Goal: Task Accomplishment & Management: Use online tool/utility

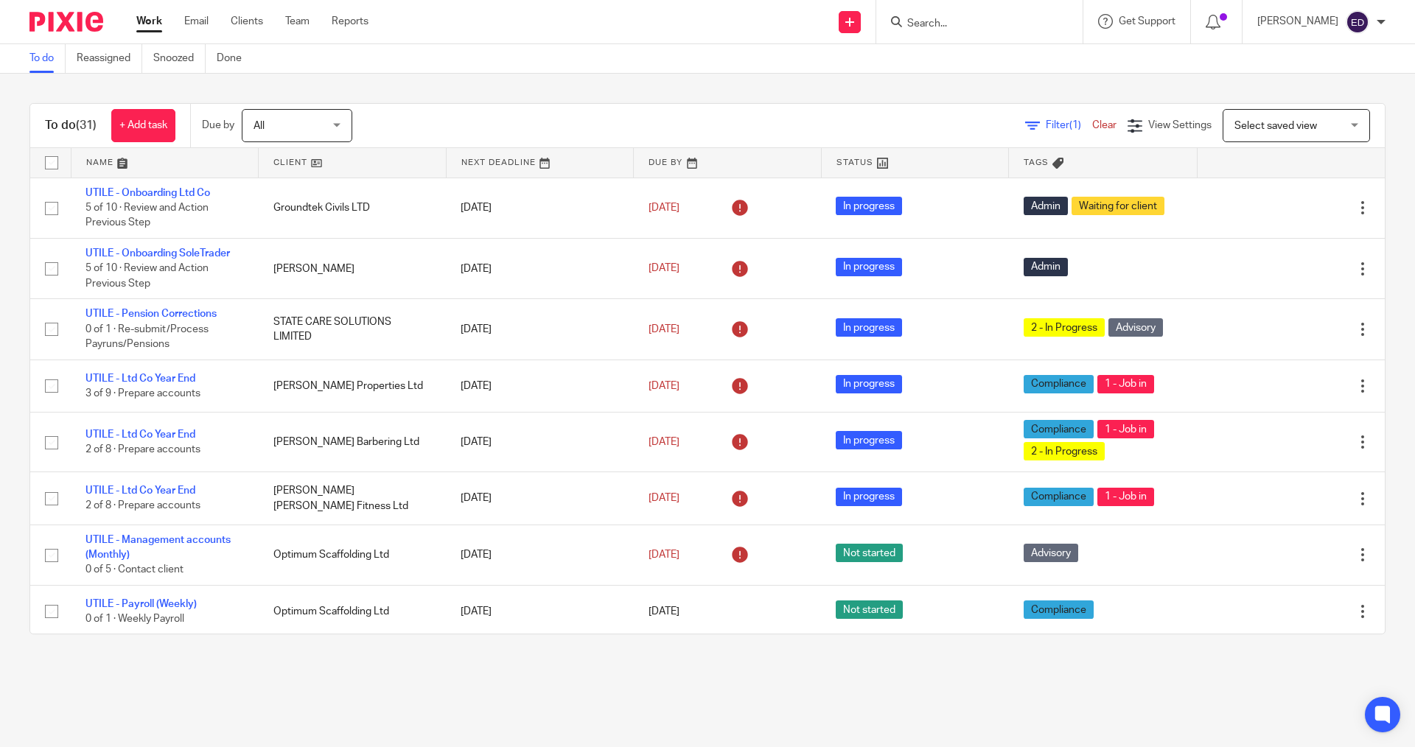
click at [1003, 21] on input "Search" at bounding box center [972, 24] width 133 height 13
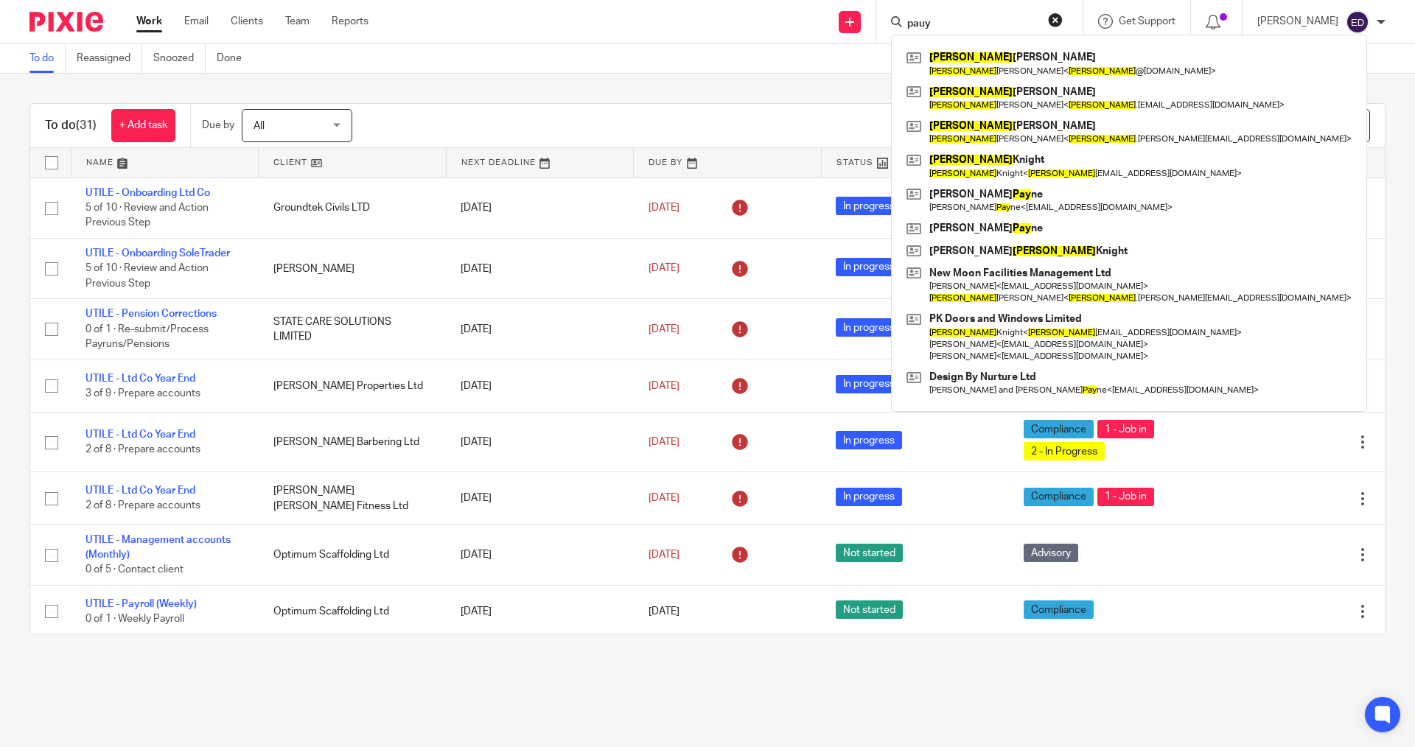
drag, startPoint x: 976, startPoint y: 10, endPoint x: 954, endPoint y: 10, distance: 22.1
click at [954, 10] on div "pauy Paul Busby Paul Busby < paul @viezu.com > Paul Mason Paul Mason < paul .ma…" at bounding box center [979, 21] width 206 height 43
drag, startPoint x: 962, startPoint y: 18, endPoint x: 934, endPoint y: 18, distance: 28.7
click at [934, 18] on input "pauy" at bounding box center [972, 24] width 133 height 13
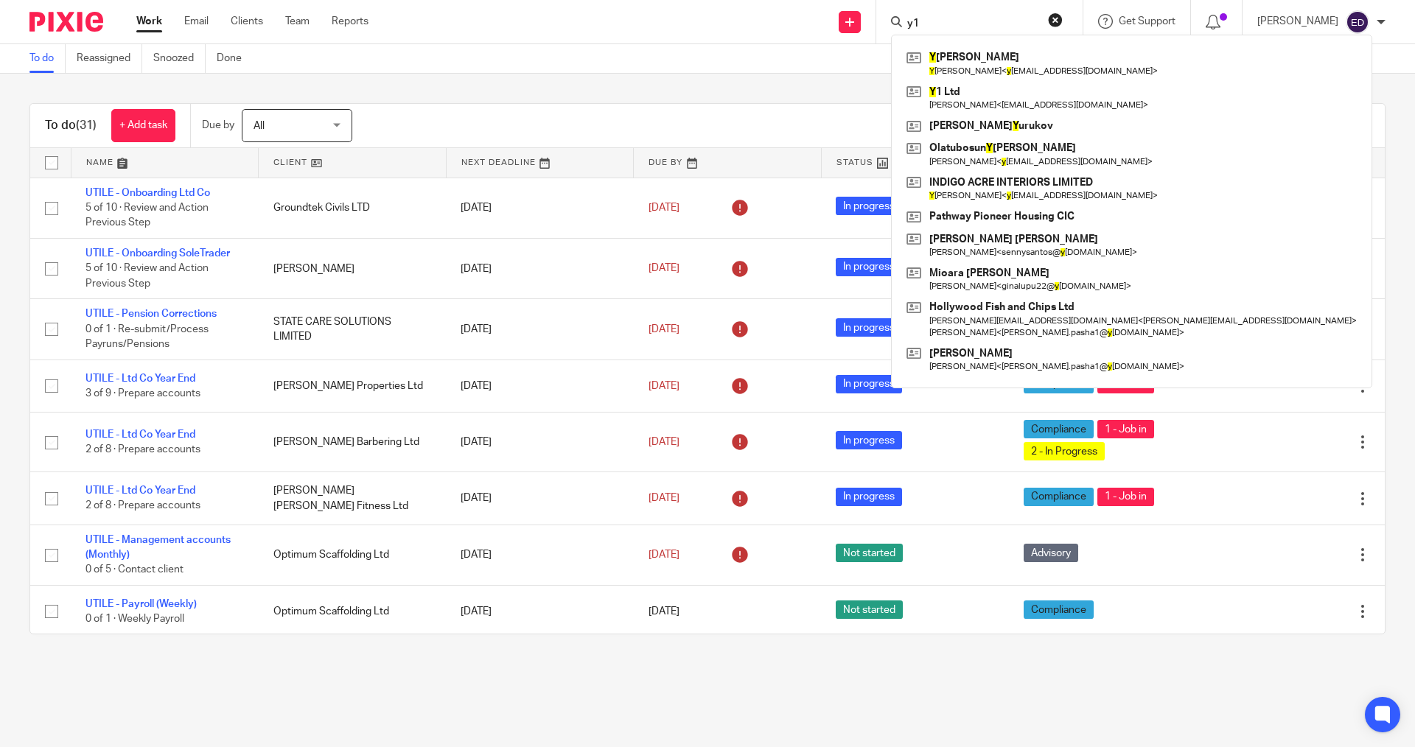
type input "y1"
click button "submit" at bounding box center [0, 0] width 0 height 0
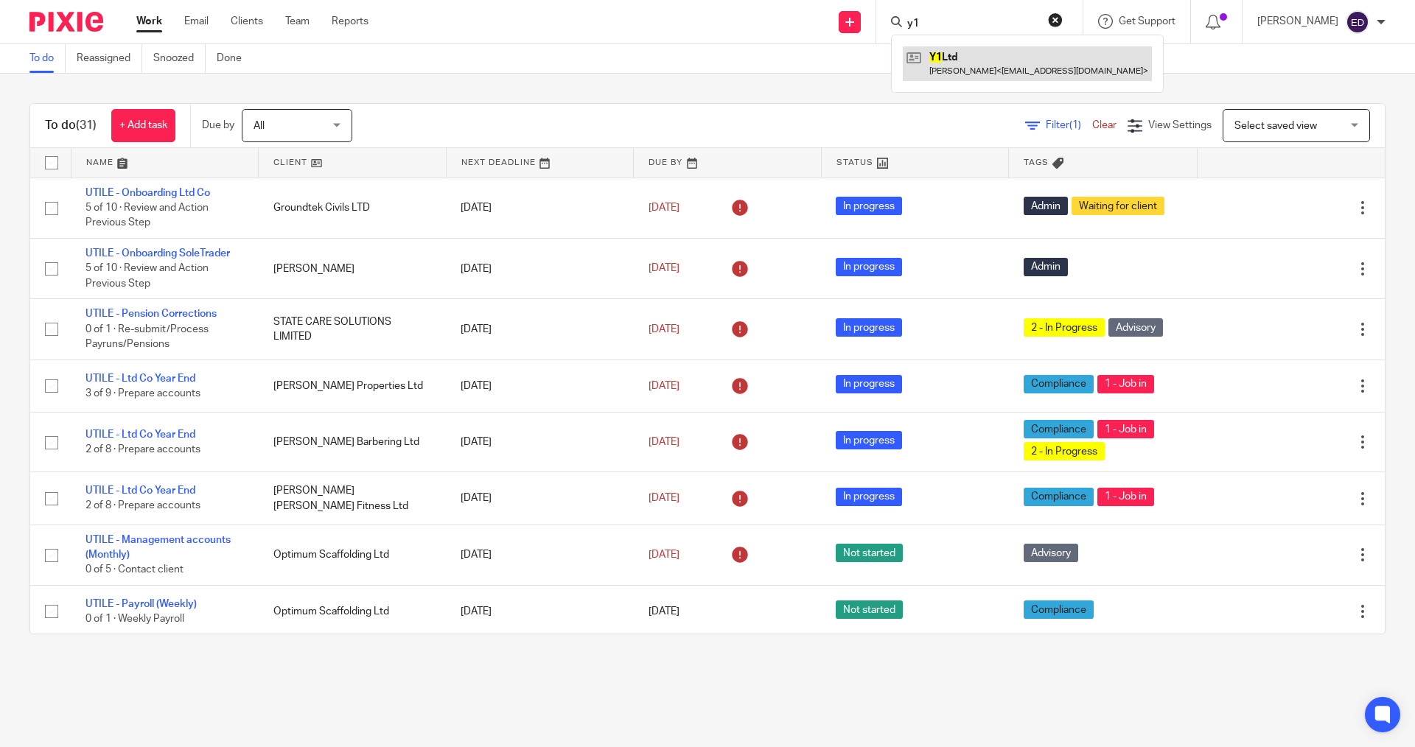
click at [1013, 55] on link at bounding box center [1027, 63] width 249 height 34
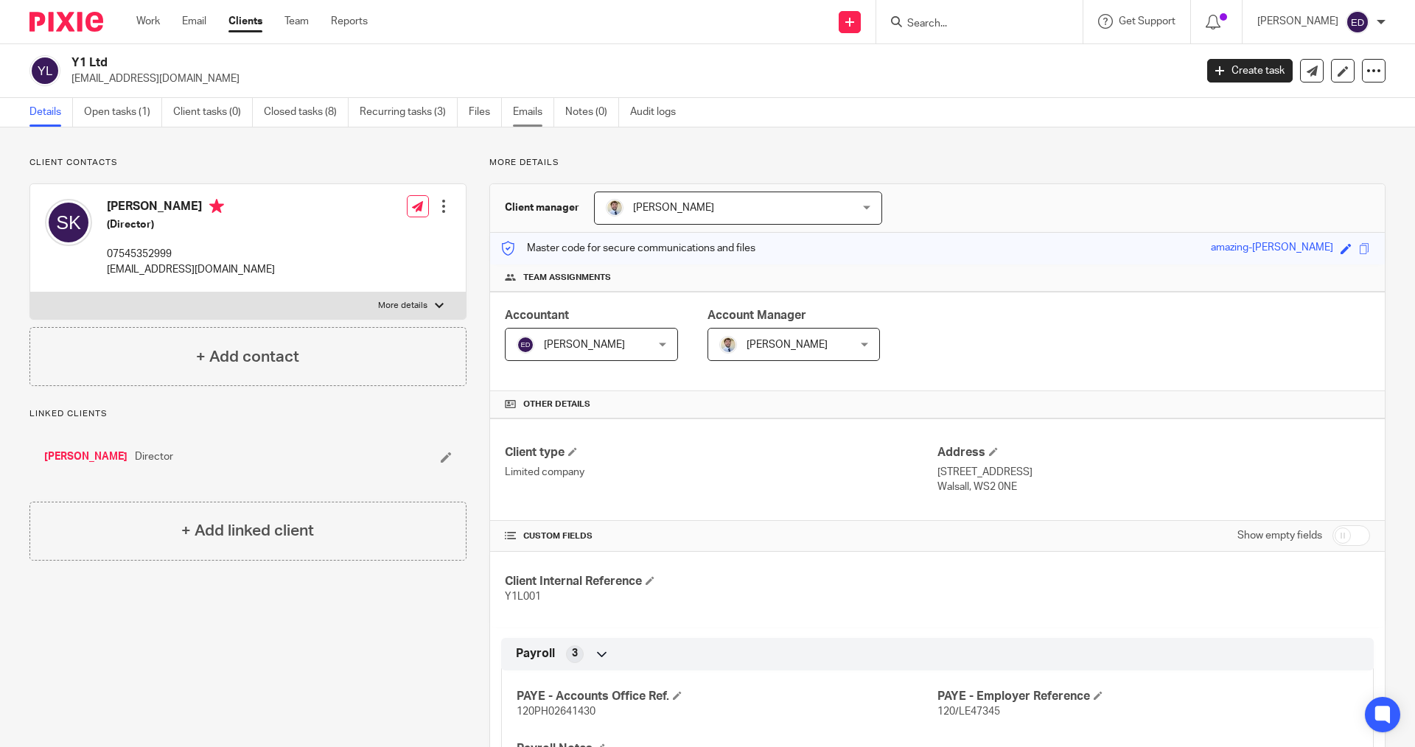
click at [538, 113] on link "Emails" at bounding box center [533, 112] width 41 height 29
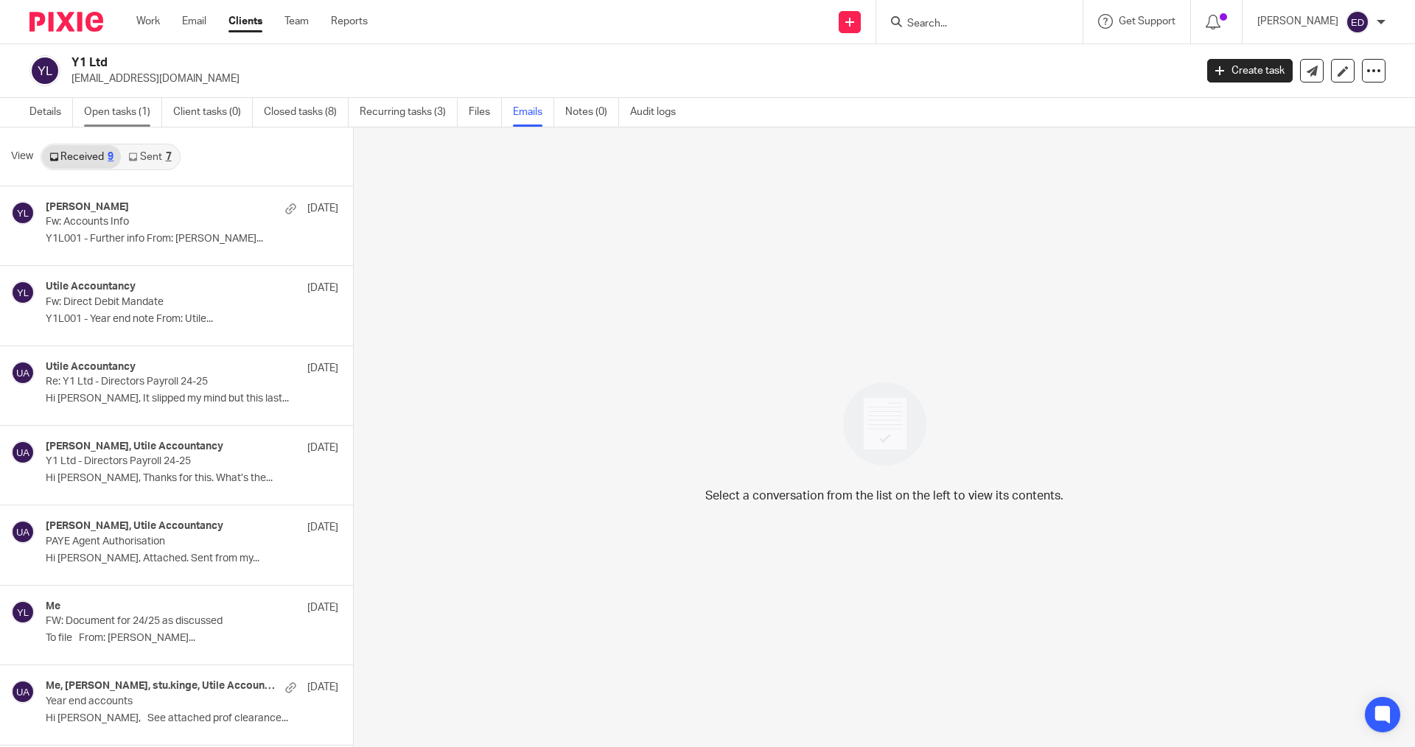
click at [137, 120] on link "Open tasks (1)" at bounding box center [123, 112] width 78 height 29
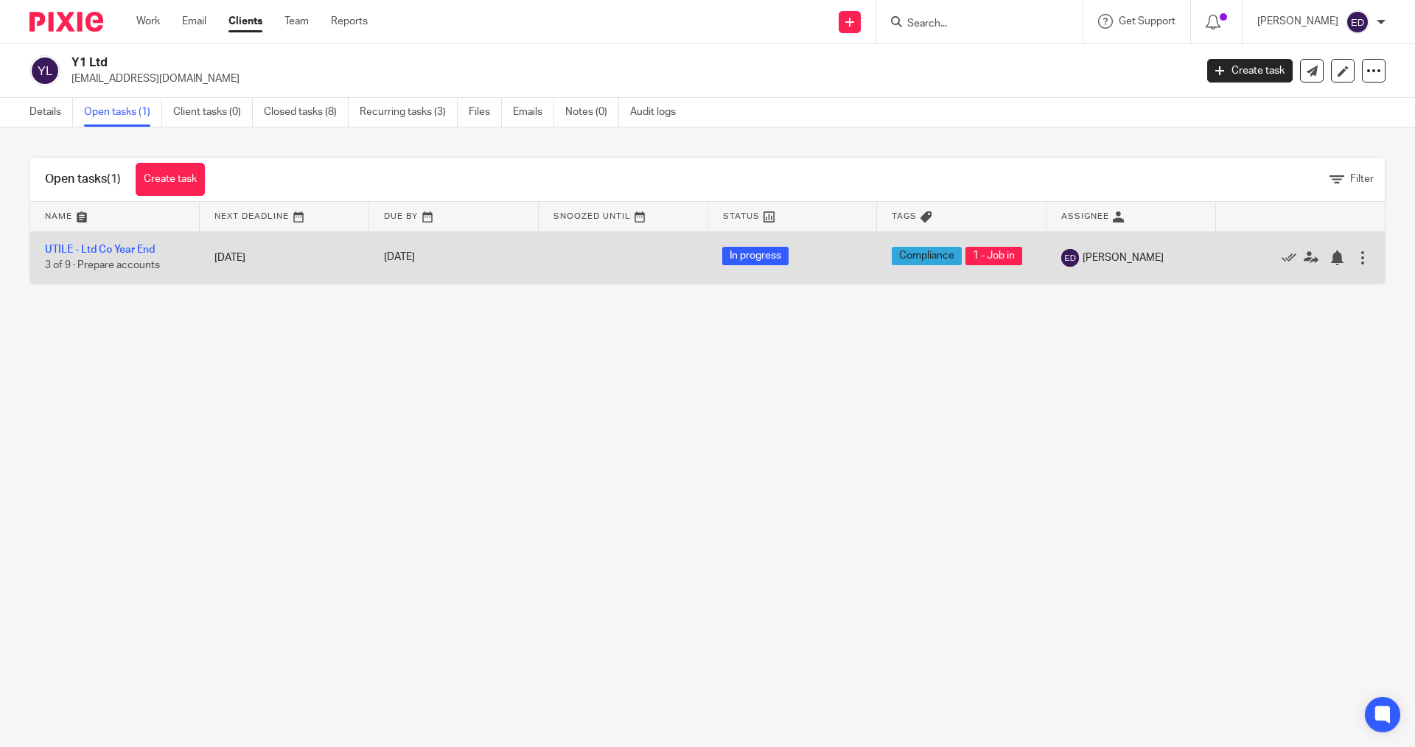
click at [268, 273] on td "[DATE]" at bounding box center [284, 257] width 169 height 52
click at [200, 265] on td "[DATE]" at bounding box center [284, 257] width 169 height 52
click at [158, 249] on td "UTILE - Ltd Co Year End 3 of 9 · Prepare accounts" at bounding box center [114, 257] width 169 height 52
click at [150, 251] on link "UTILE - Ltd Co Year End" at bounding box center [100, 250] width 110 height 10
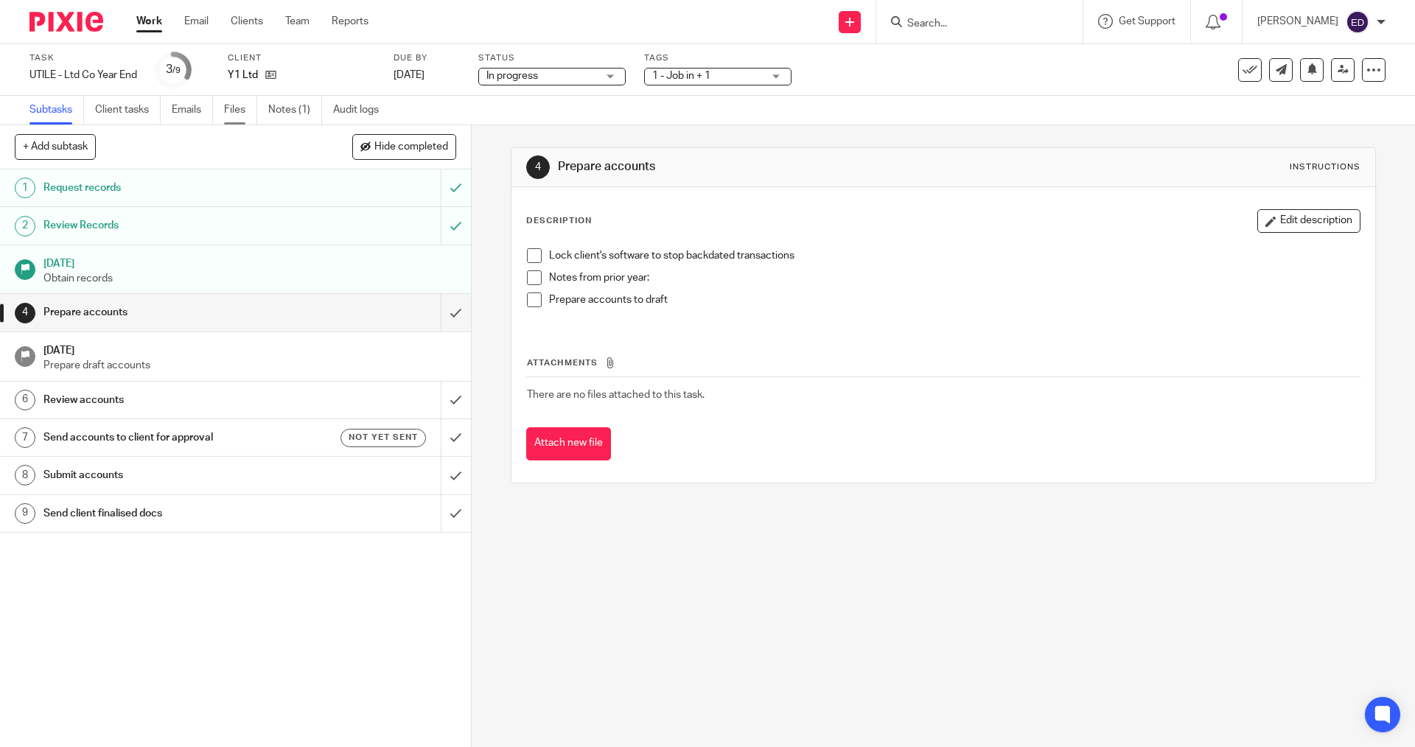
click at [231, 102] on link "Files" at bounding box center [240, 110] width 33 height 29
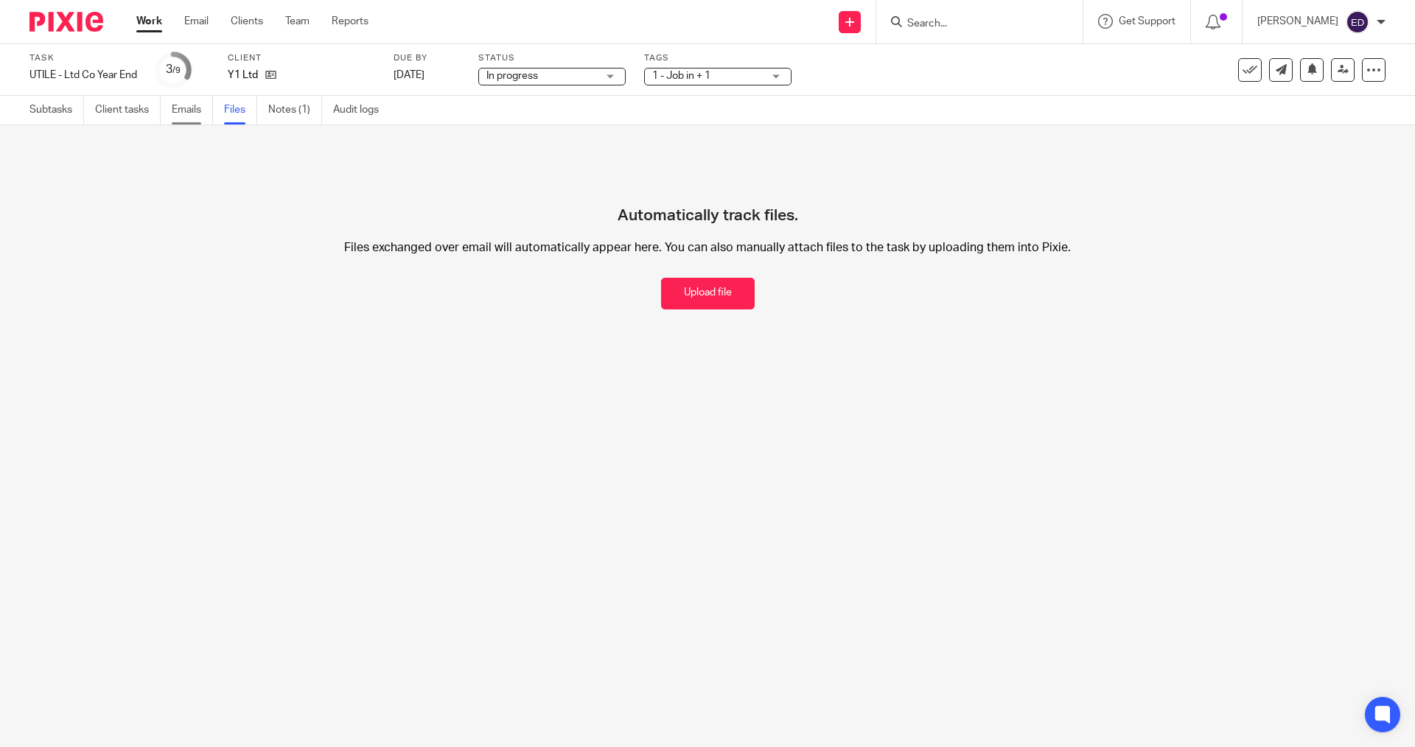
click at [197, 121] on link "Emails" at bounding box center [192, 110] width 41 height 29
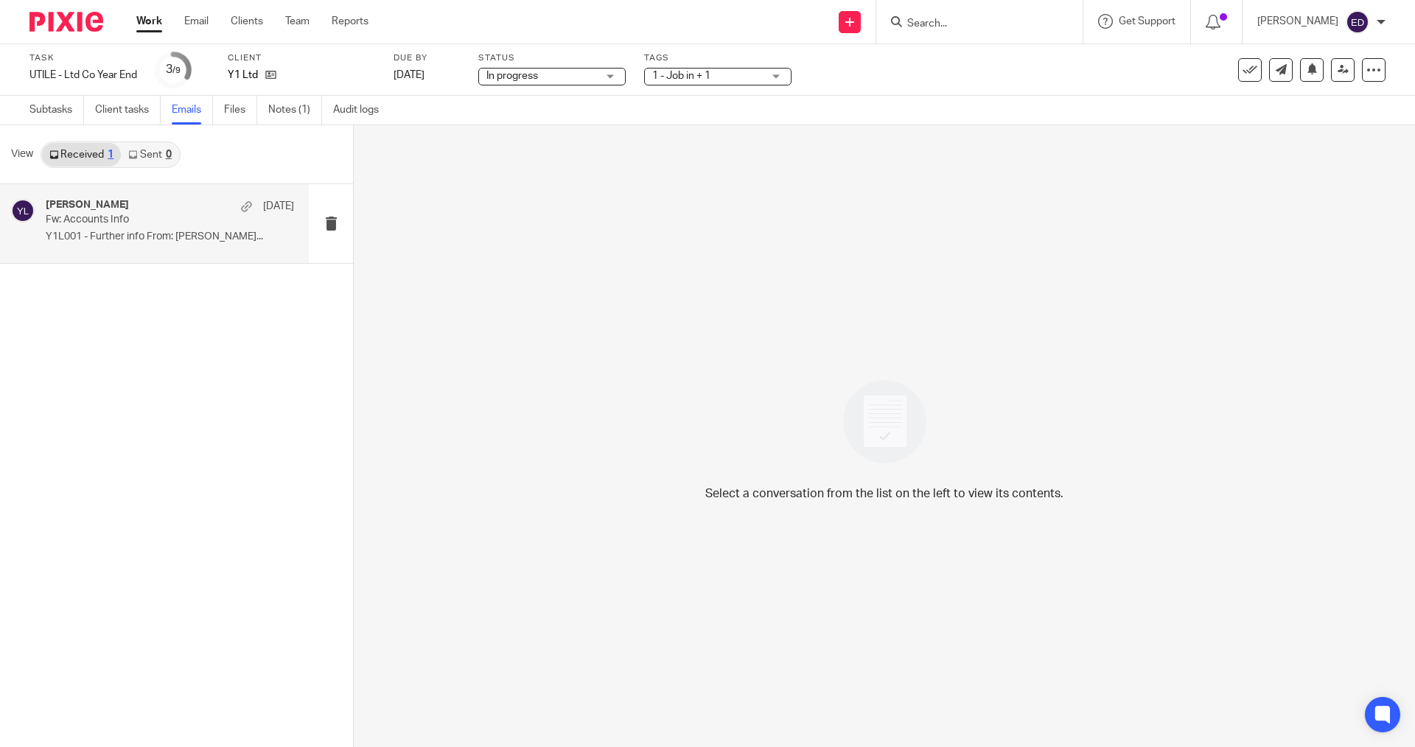
click at [128, 242] on p "Y1L001 - Further info From: [PERSON_NAME]..." at bounding box center [170, 237] width 248 height 13
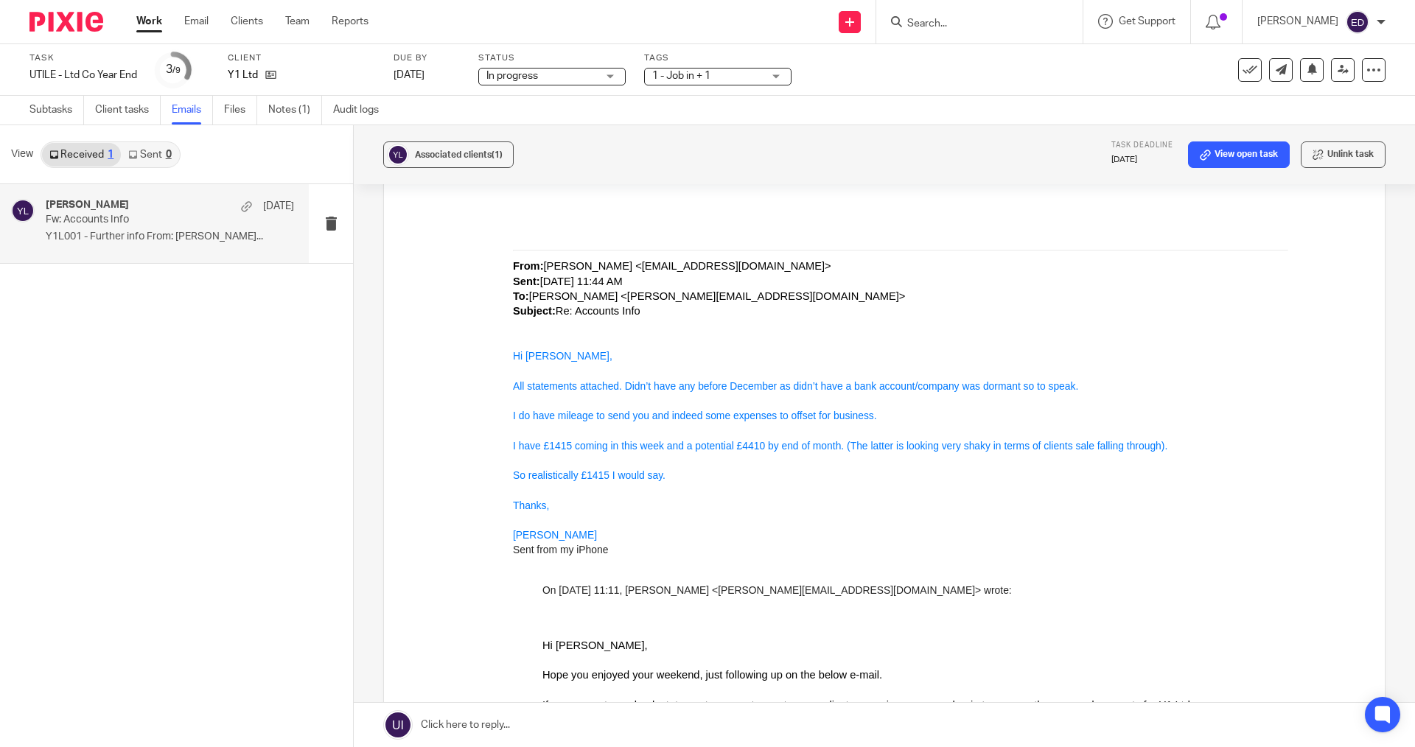
scroll to position [1105, 0]
drag, startPoint x: 497, startPoint y: 440, endPoint x: 835, endPoint y: 448, distance: 337.6
click at [835, 448] on blockquote "﻿ <Statement_522100_19294689_30_May_2025.pdf> Apologies should be attached now.…" at bounding box center [908, 619] width 850 height 1812
click at [828, 472] on div "So realistically £1415 I would say." at bounding box center [908, 475] width 791 height 15
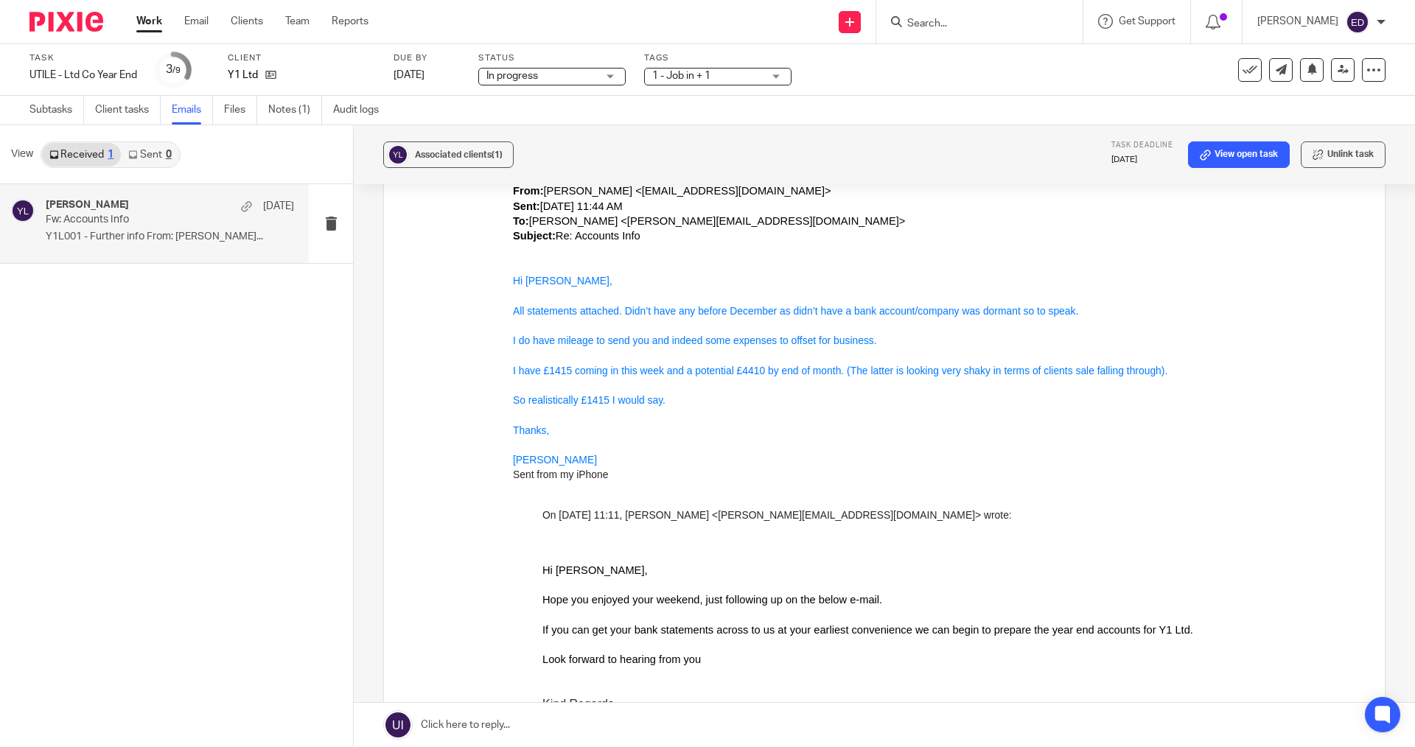
scroll to position [1179, 0]
